Goal: Browse casually

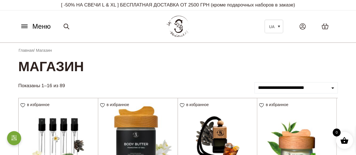
click at [24, 26] on icon at bounding box center [24, 26] width 9 height 6
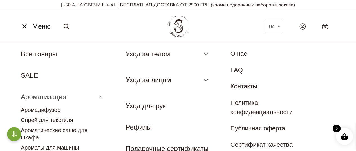
scroll to position [56, 0]
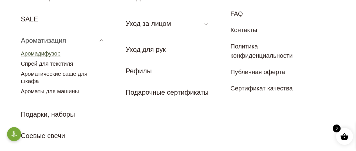
click at [48, 53] on font "Аромадифузор" at bounding box center [41, 53] width 40 height 6
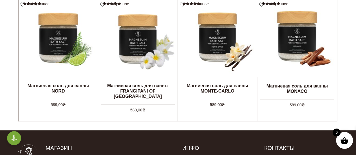
scroll to position [28, 0]
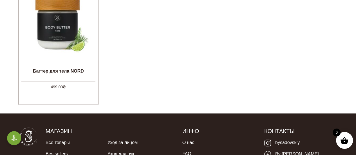
scroll to position [169, 0]
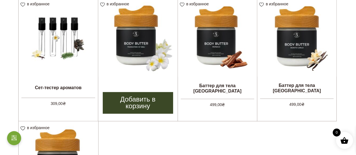
click at [142, 51] on img at bounding box center [137, 36] width 79 height 79
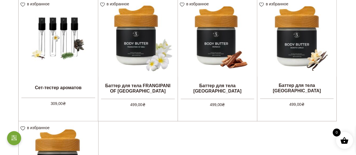
scroll to position [253, 0]
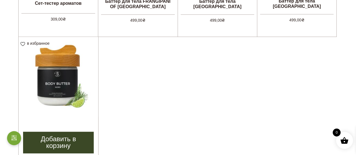
click at [59, 88] on img at bounding box center [59, 77] width 80 height 80
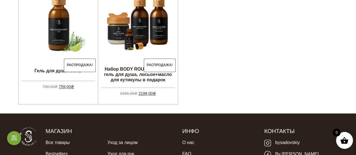
scroll to position [169, 0]
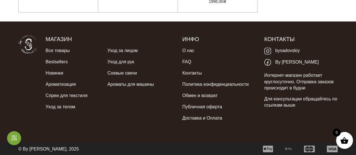
scroll to position [204, 0]
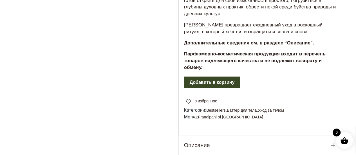
scroll to position [309, 0]
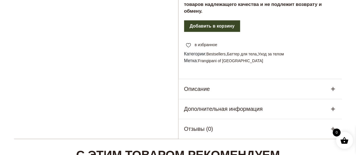
click at [334, 87] on icon at bounding box center [333, 89] width 4 height 4
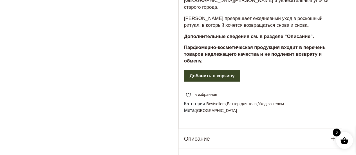
scroll to position [309, 0]
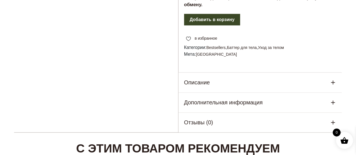
click at [334, 79] on icon at bounding box center [332, 82] width 7 height 7
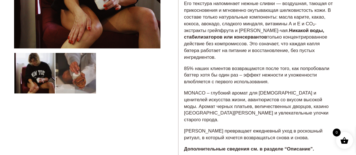
scroll to position [0, 0]
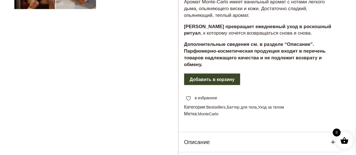
scroll to position [309, 0]
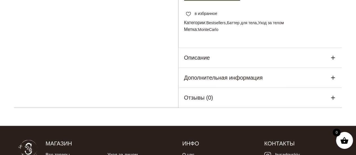
click at [332, 56] on icon at bounding box center [333, 58] width 4 height 4
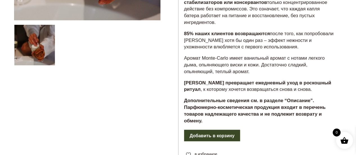
scroll to position [28, 0]
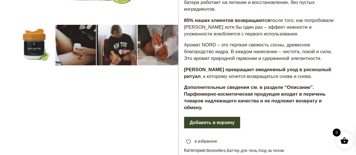
scroll to position [309, 0]
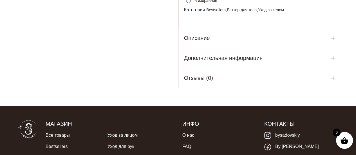
drag, startPoint x: 332, startPoint y: 32, endPoint x: 331, endPoint y: 35, distance: 3.5
click at [332, 36] on icon at bounding box center [333, 38] width 4 height 4
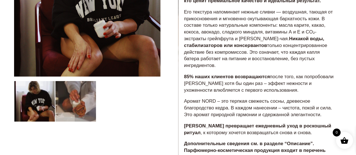
scroll to position [0, 0]
